Goal: Register for event/course

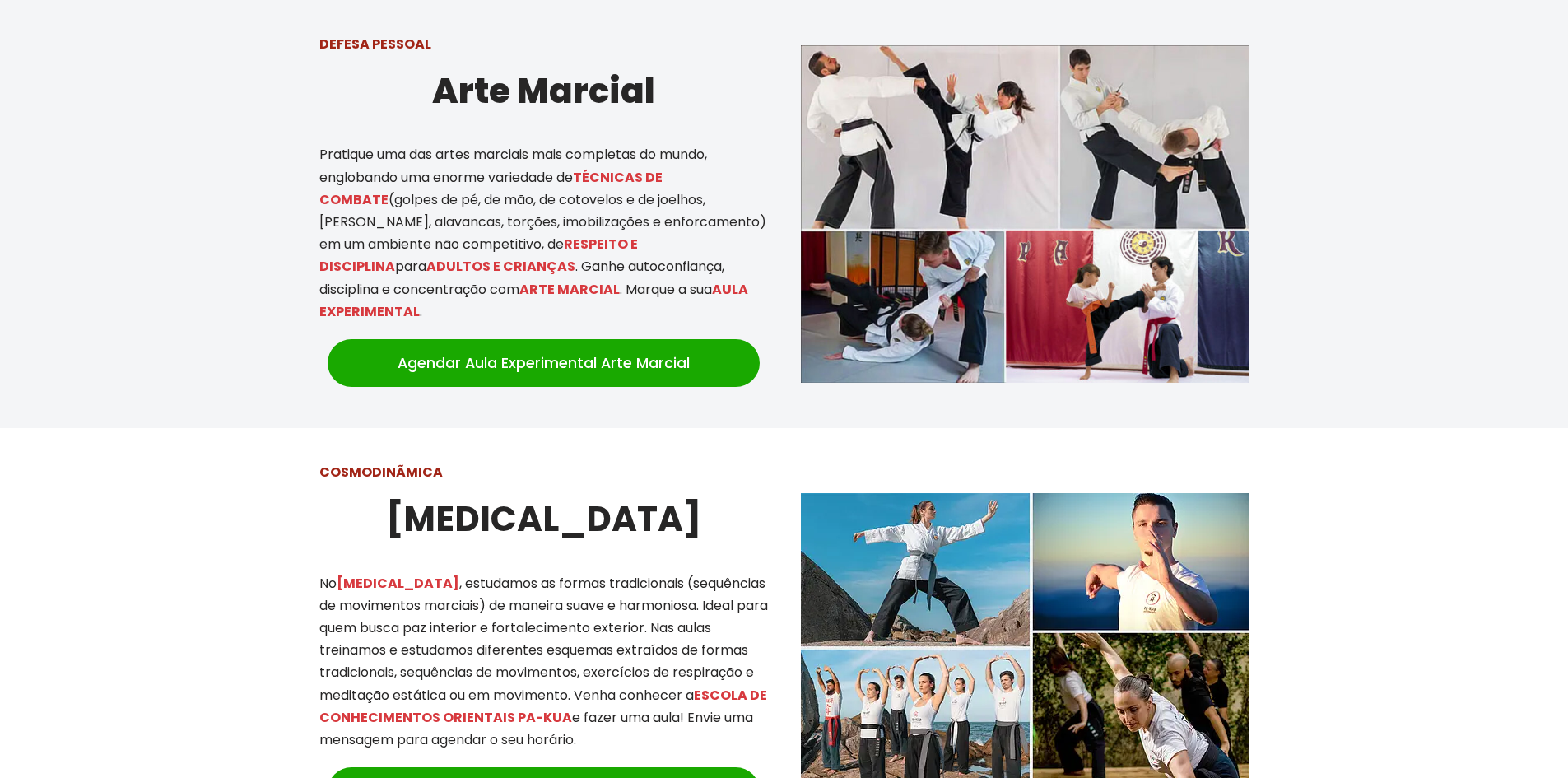
scroll to position [1317, 0]
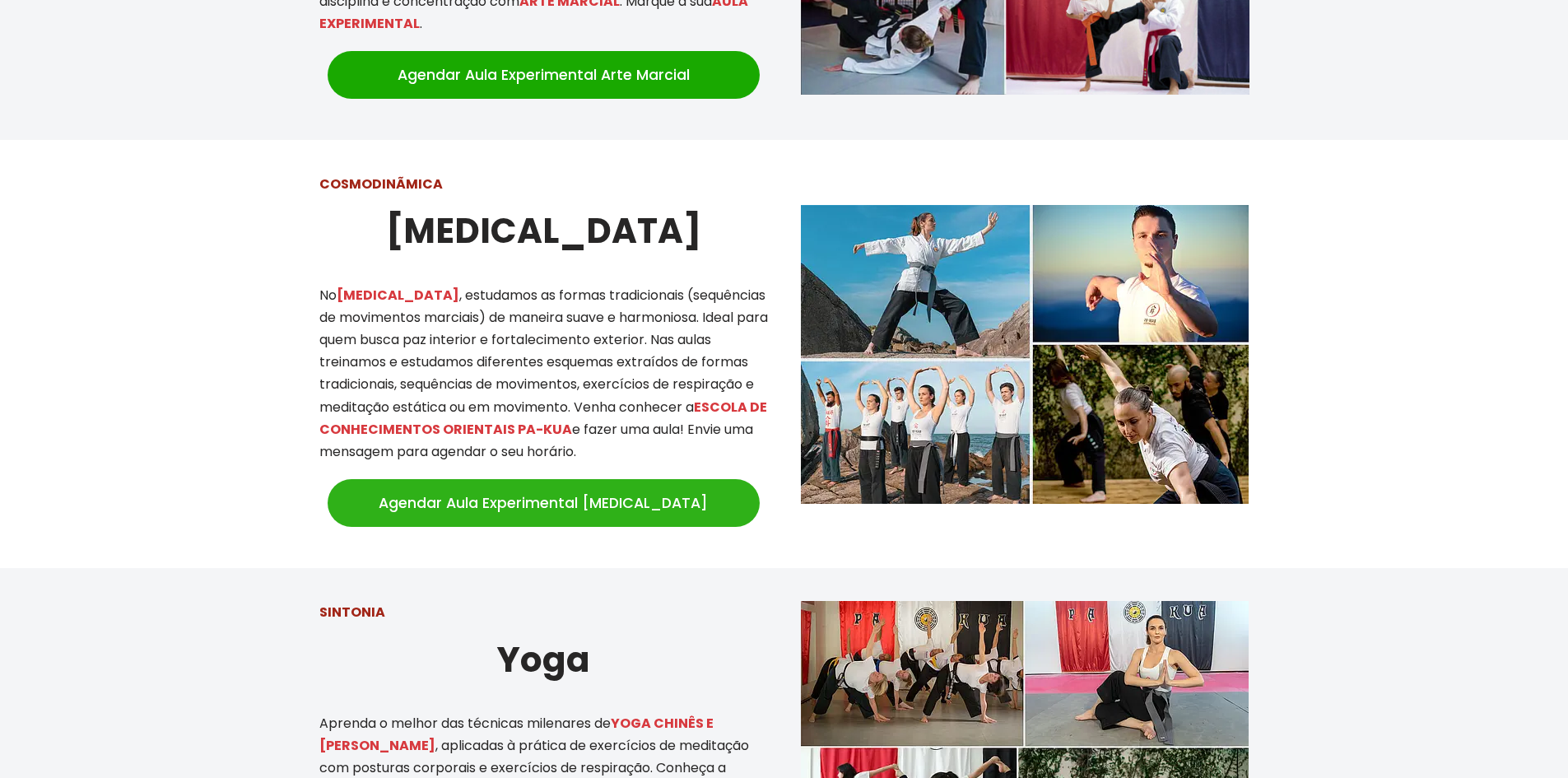
click at [493, 491] on link "Agendar Aula Experimental Tai Chi" at bounding box center [543, 503] width 433 height 47
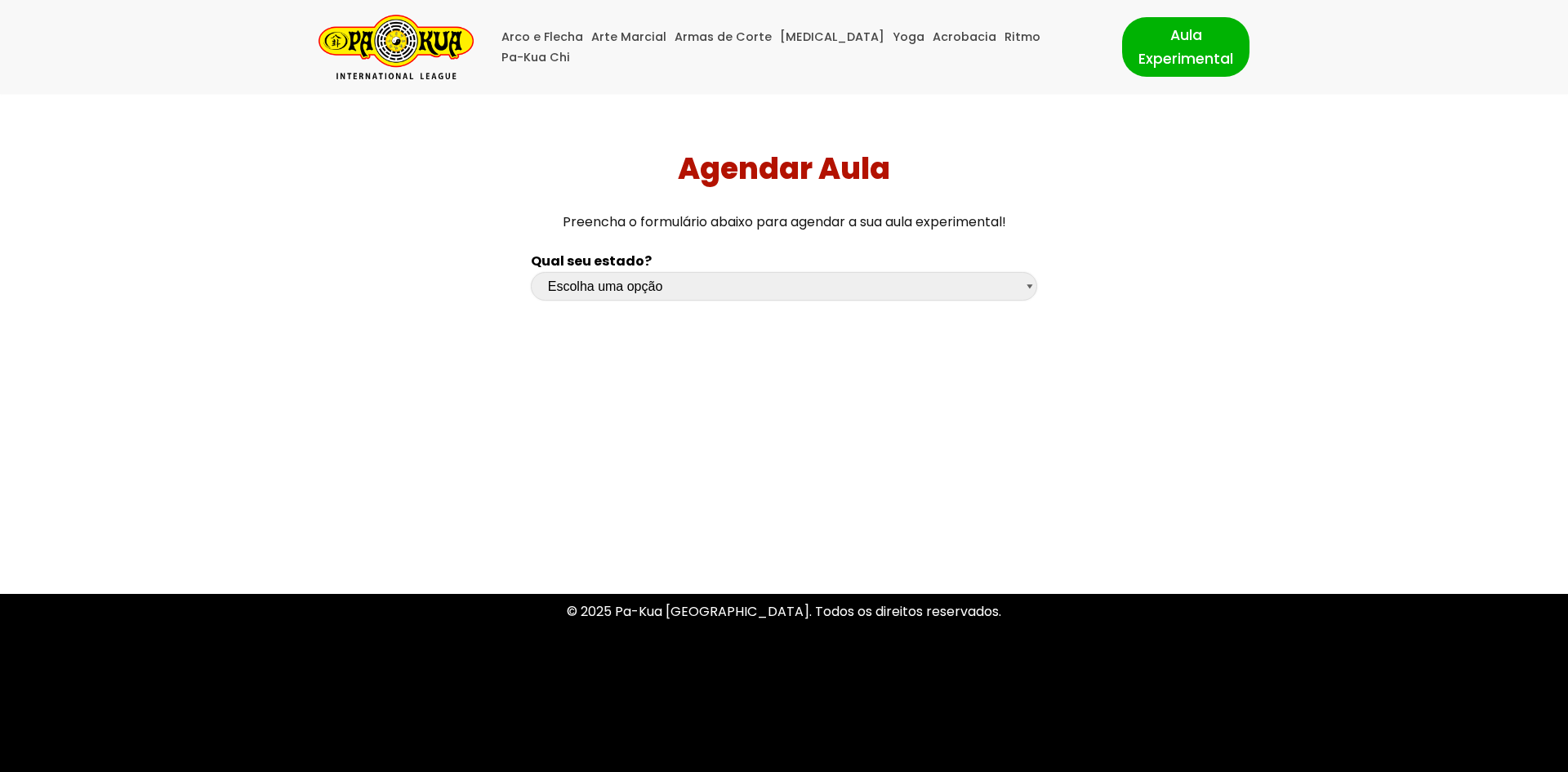
click at [1027, 285] on select "Escolha uma opção [GEOGRAPHIC_DATA] [GEOGRAPHIC_DATA] [GEOGRAPHIC_DATA] [GEOGRA…" at bounding box center [784, 285] width 506 height 29
select select "sc"
click at [531, 272] on select "Escolha uma opção [GEOGRAPHIC_DATA] [GEOGRAPHIC_DATA] [GEOGRAPHIC_DATA] [GEOGRA…" at bounding box center [784, 285] width 506 height 29
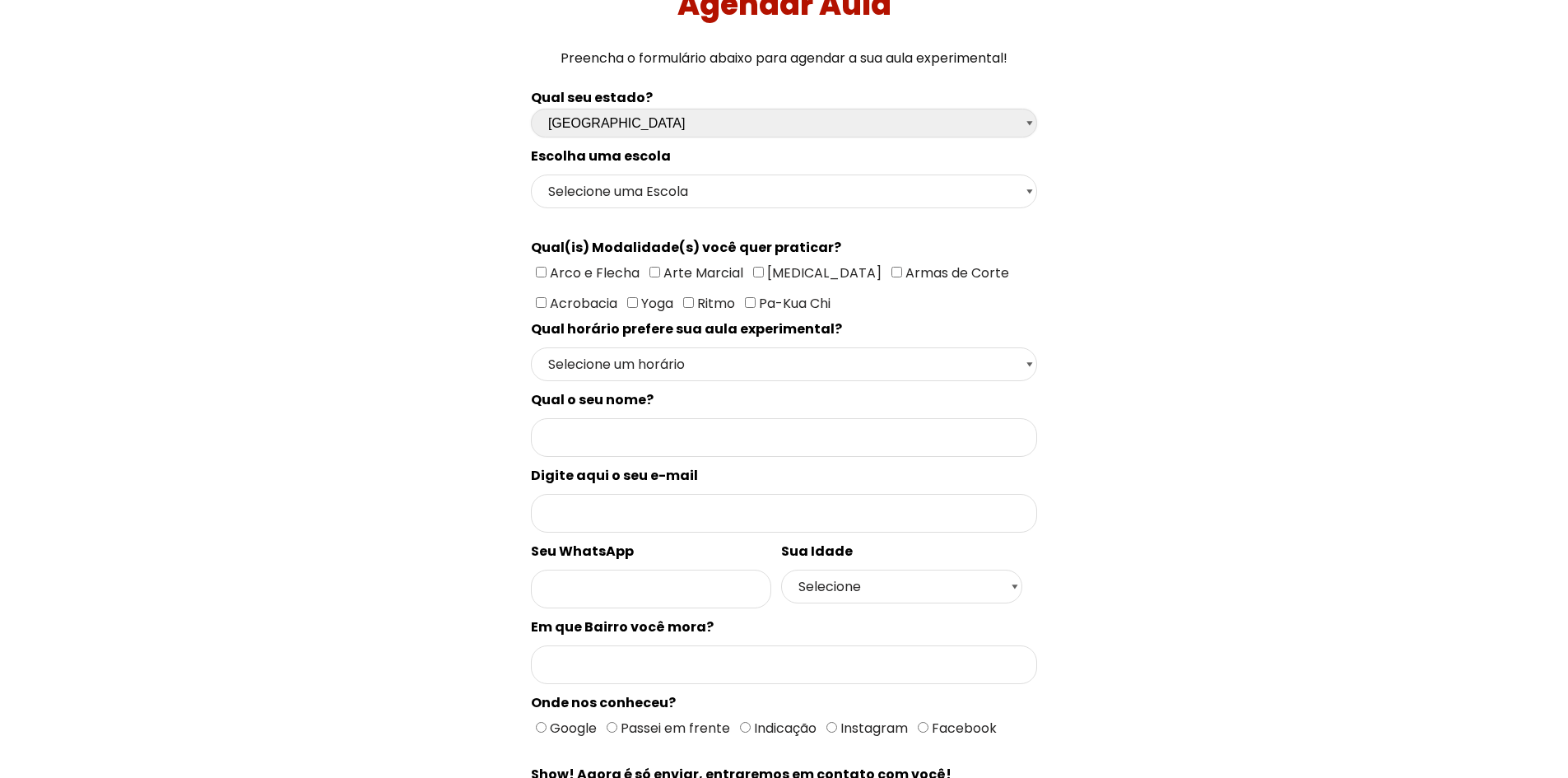
scroll to position [165, 0]
click at [754, 275] on input"] "[MEDICAL_DATA]" at bounding box center [759, 273] width 11 height 11
checkbox input"] "true"
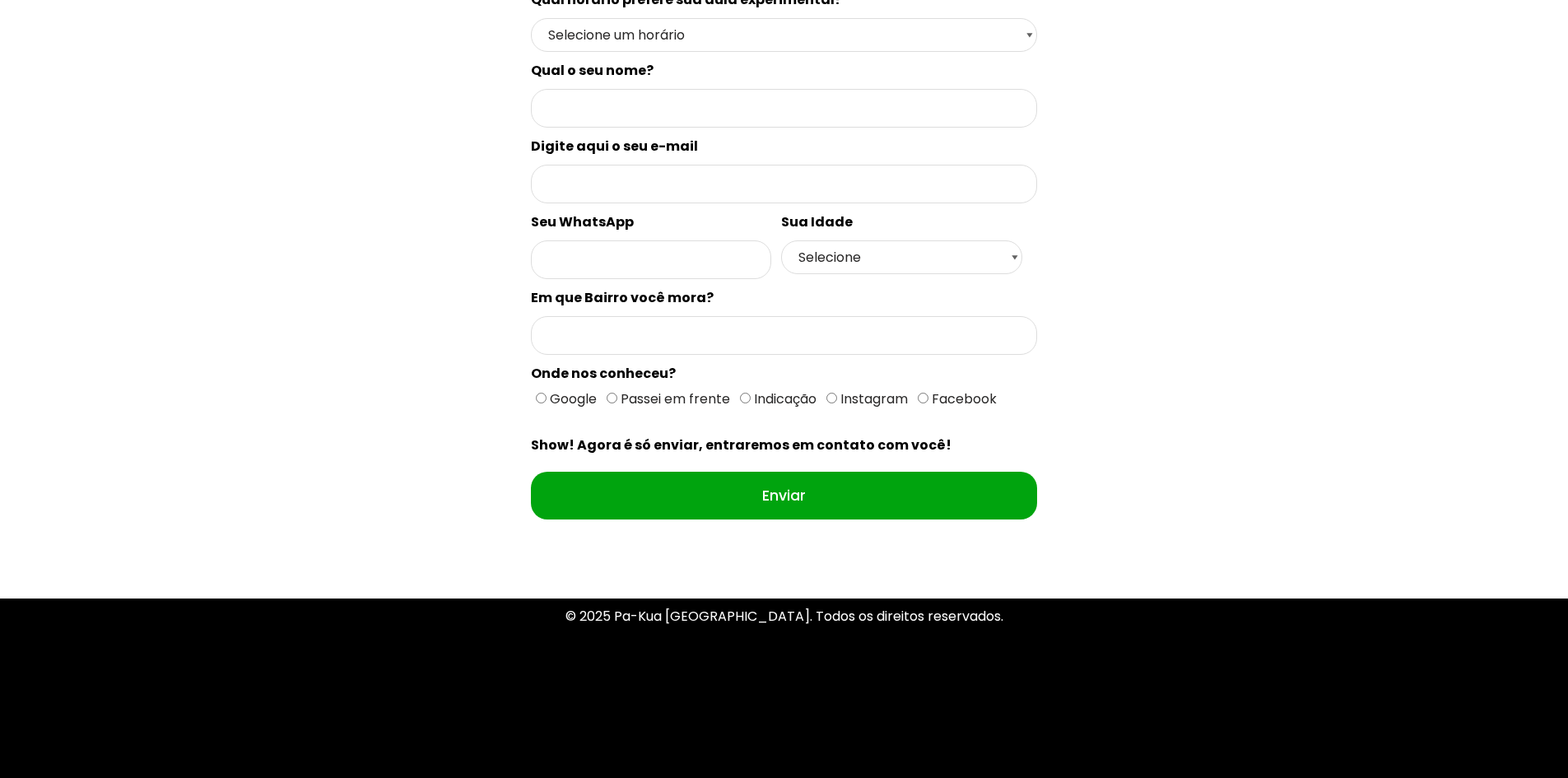
scroll to position [0, 0]
